Goal: Task Accomplishment & Management: Complete application form

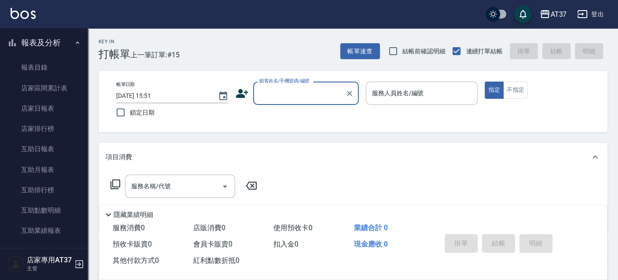
click at [241, 92] on icon at bounding box center [242, 93] width 12 height 9
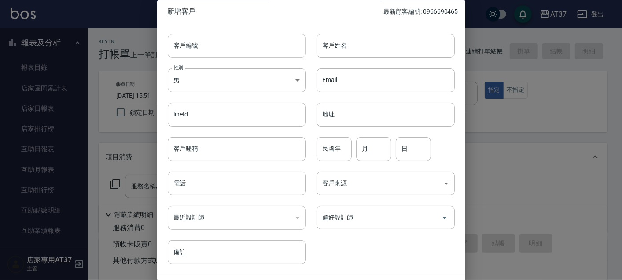
click at [266, 43] on input "客戶編號" at bounding box center [237, 46] width 138 height 24
type input "0986866966"
click at [390, 47] on input "客戶姓名" at bounding box center [386, 46] width 138 height 24
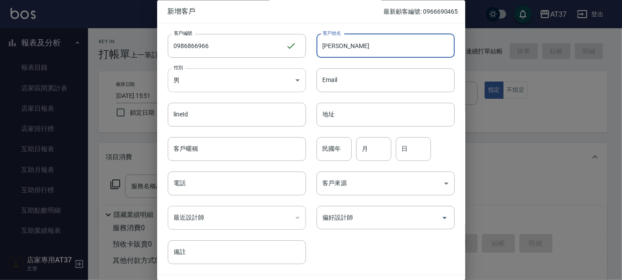
type input "[PERSON_NAME]"
click at [247, 72] on body "AT37 登出 櫃檯作業 打帳單 帳單列表 現金收支登錄 材料自購登錄 每日結帳 排班表 現場電腦打卡 預約管理 預約管理 單日預約紀錄 單週預約紀錄 報表及…" at bounding box center [311, 213] width 622 height 427
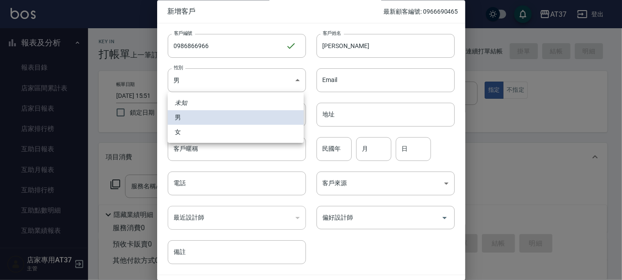
click at [246, 86] on div at bounding box center [311, 140] width 622 height 280
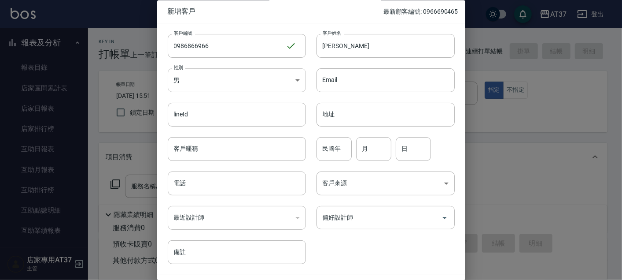
click at [226, 82] on body "AT37 登出 櫃檯作業 打帳單 帳單列表 現金收支登錄 材料自購登錄 每日結帳 排班表 現場電腦打卡 預約管理 預約管理 單日預約紀錄 單週預約紀錄 報表及…" at bounding box center [311, 213] width 622 height 427
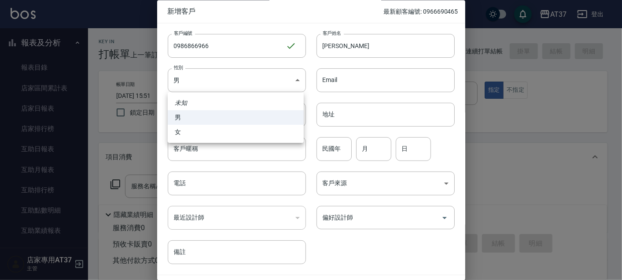
click at [186, 129] on li "女" at bounding box center [236, 132] width 136 height 15
type input "[DEMOGRAPHIC_DATA]"
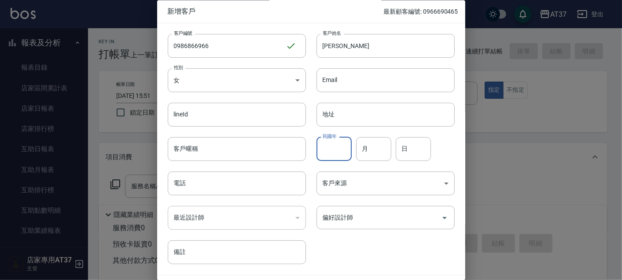
click at [328, 152] on input "民國年" at bounding box center [334, 149] width 35 height 24
type input "62"
click at [362, 155] on input "月" at bounding box center [373, 149] width 35 height 24
type input "05"
click at [401, 146] on div "日 日" at bounding box center [413, 149] width 35 height 24
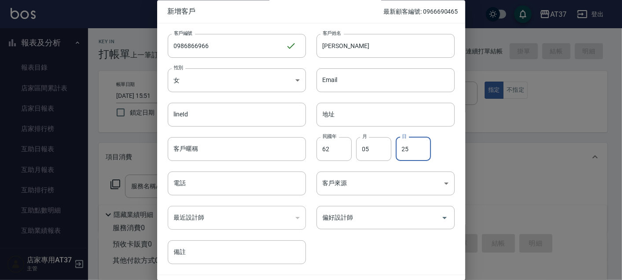
type input "25"
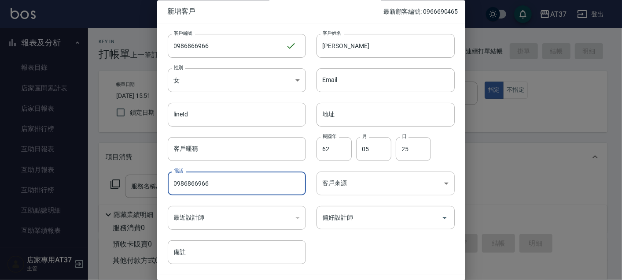
type input "0986866966"
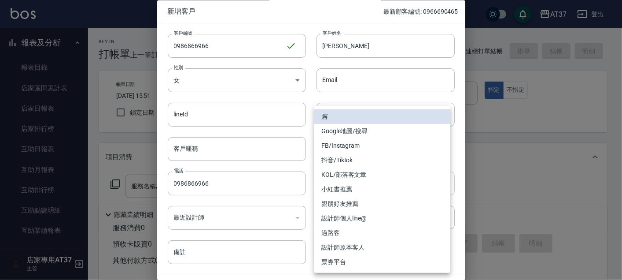
click at [351, 183] on body "AT37 登出 櫃檯作業 打帳單 帳單列表 現金收支登錄 材料自購登錄 每日結帳 排班表 現場電腦打卡 預約管理 預約管理 單日預約紀錄 單週預約紀錄 報表及…" at bounding box center [311, 213] width 622 height 427
click at [335, 235] on li "過路客" at bounding box center [382, 232] width 136 height 15
type input "過路客"
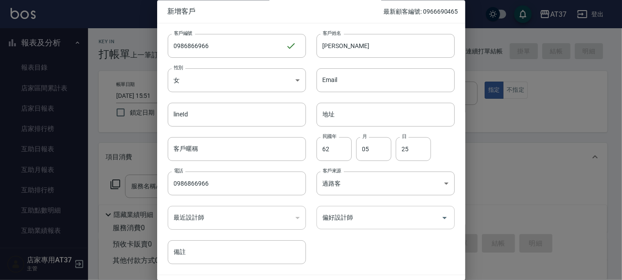
click at [336, 219] on input "偏好設計師" at bounding box center [378, 217] width 117 height 15
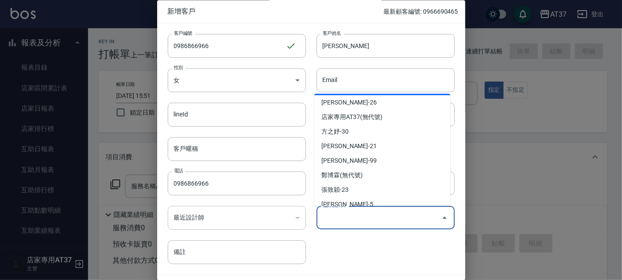
scroll to position [113, 0]
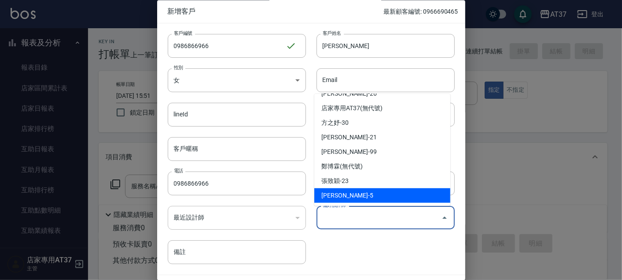
click at [348, 195] on li "[PERSON_NAME]-5" at bounding box center [382, 195] width 136 height 15
type input "[PERSON_NAME]"
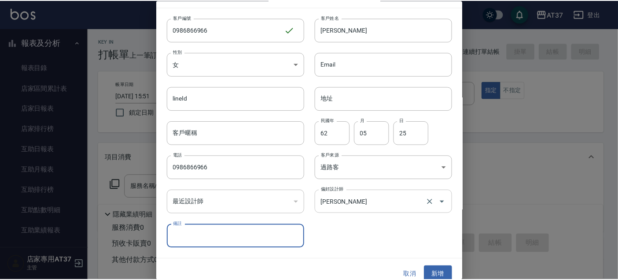
scroll to position [25, 0]
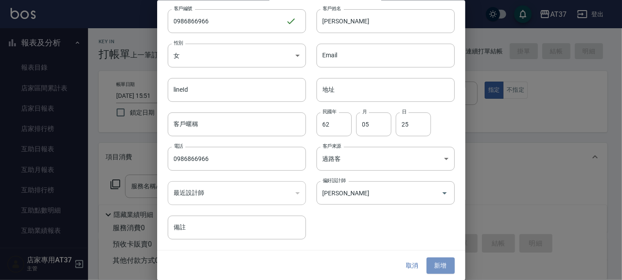
click at [427, 267] on button "新增" at bounding box center [441, 265] width 28 height 16
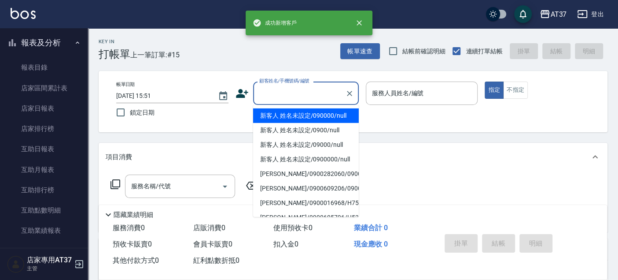
click at [320, 87] on input "顧客姓名/手機號碼/編號" at bounding box center [299, 92] width 85 height 15
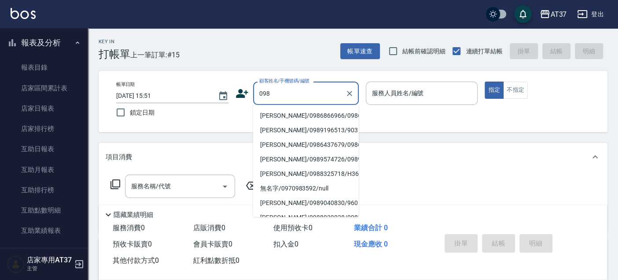
click at [314, 121] on li "[PERSON_NAME]/0986866966/0986866966" at bounding box center [306, 115] width 106 height 15
type input "[PERSON_NAME]/0986866966/0986866966"
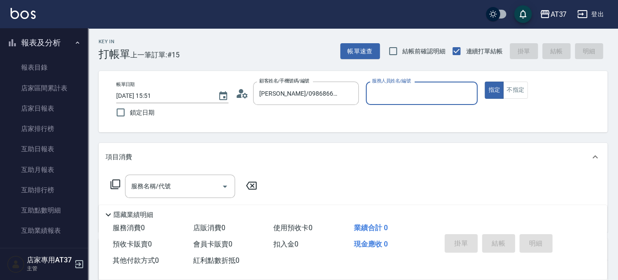
type input "室媛-5"
click at [509, 88] on button "不指定" at bounding box center [515, 89] width 25 height 17
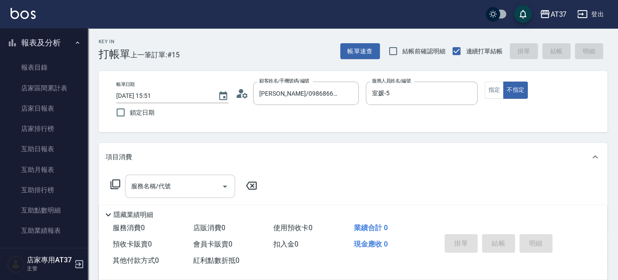
click at [134, 183] on div "服務名稱/代號 服務名稱/代號" at bounding box center [180, 185] width 110 height 23
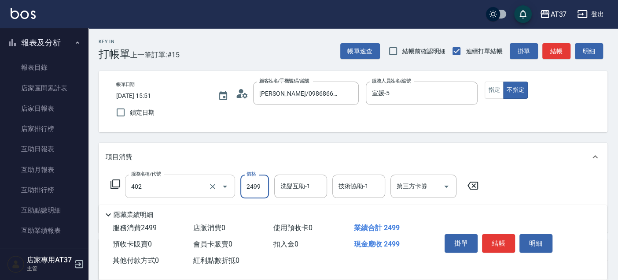
type input "嚴選染髮(402)"
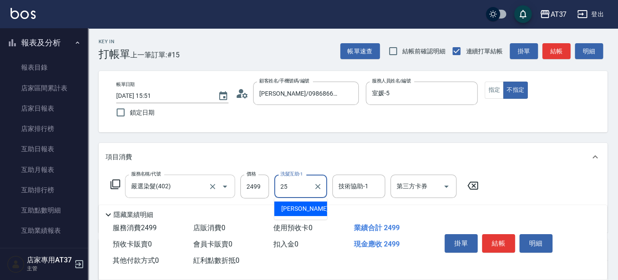
type input "[PERSON_NAME]-25"
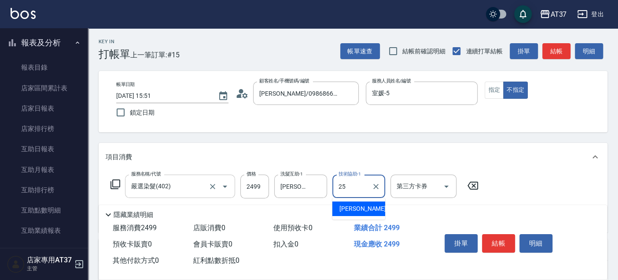
type input "[PERSON_NAME]-25"
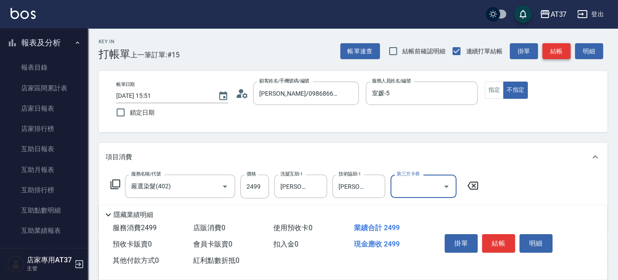
click at [562, 46] on button "結帳" at bounding box center [556, 51] width 28 height 16
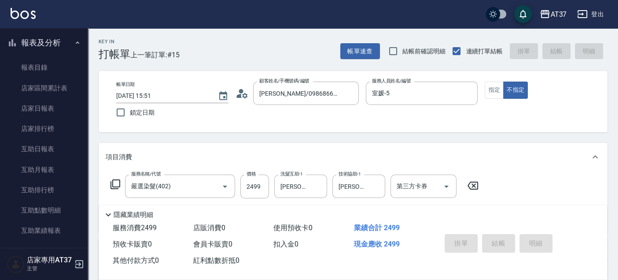
type input "[DATE] 16:25"
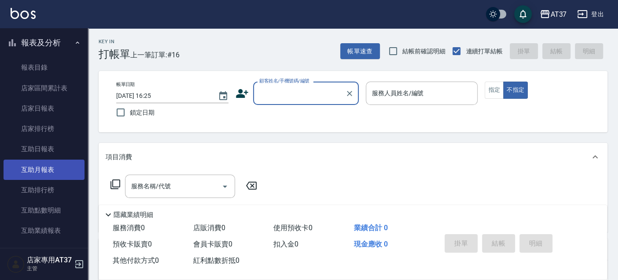
scroll to position [293, 0]
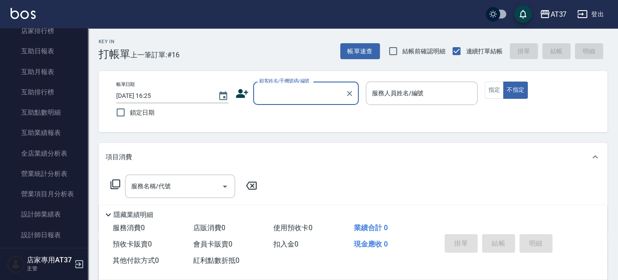
drag, startPoint x: 69, startPoint y: 231, endPoint x: 285, endPoint y: 211, distance: 216.6
click at [69, 231] on link "設計師日報表" at bounding box center [44, 235] width 81 height 20
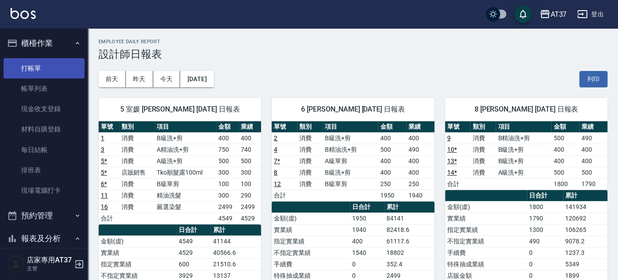
click at [52, 62] on link "打帳單" at bounding box center [44, 68] width 81 height 20
